Goal: Information Seeking & Learning: Learn about a topic

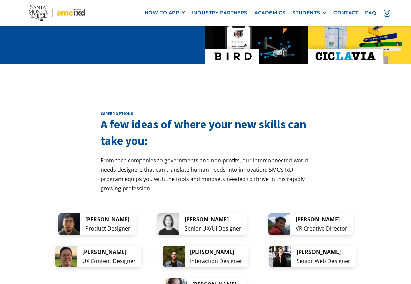
scroll to position [1235, 0]
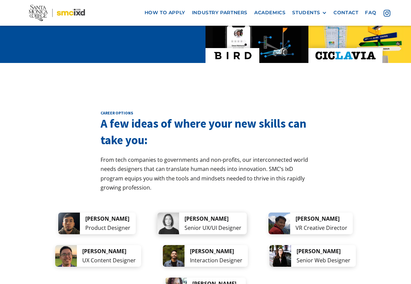
click at [210, 223] on div "Senior UX/UI Designer" at bounding box center [212, 227] width 57 height 9
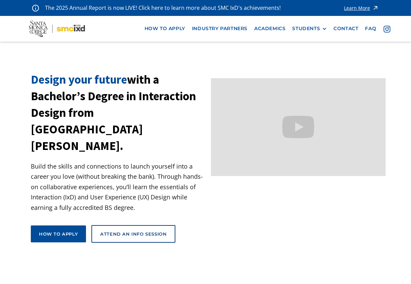
scroll to position [0, 0]
click at [43, 231] on div "How to apply" at bounding box center [58, 234] width 39 height 6
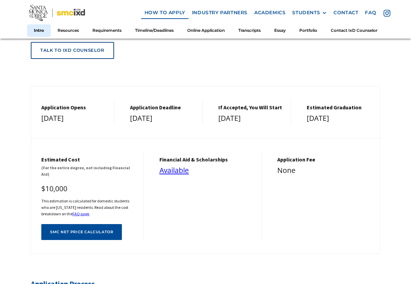
scroll to position [200, 0]
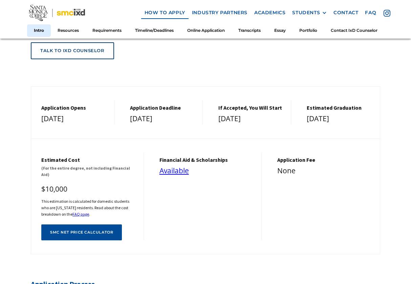
click at [218, 113] on div "[DATE]" at bounding box center [251, 119] width 66 height 12
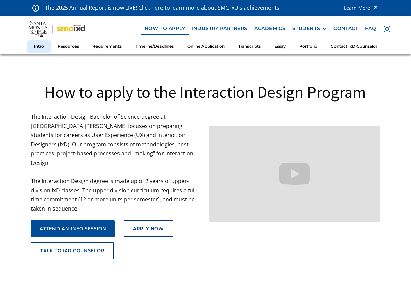
scroll to position [0, 0]
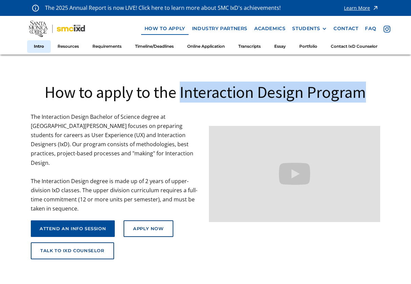
drag, startPoint x: 181, startPoint y: 92, endPoint x: 408, endPoint y: 100, distance: 227.2
copy h1 "Interaction Design Program"
click at [272, 26] on link "Academics" at bounding box center [270, 28] width 38 height 13
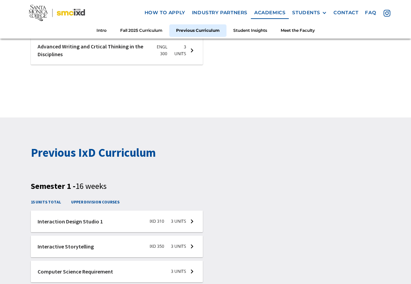
scroll to position [916, 0]
